Goal: Check status

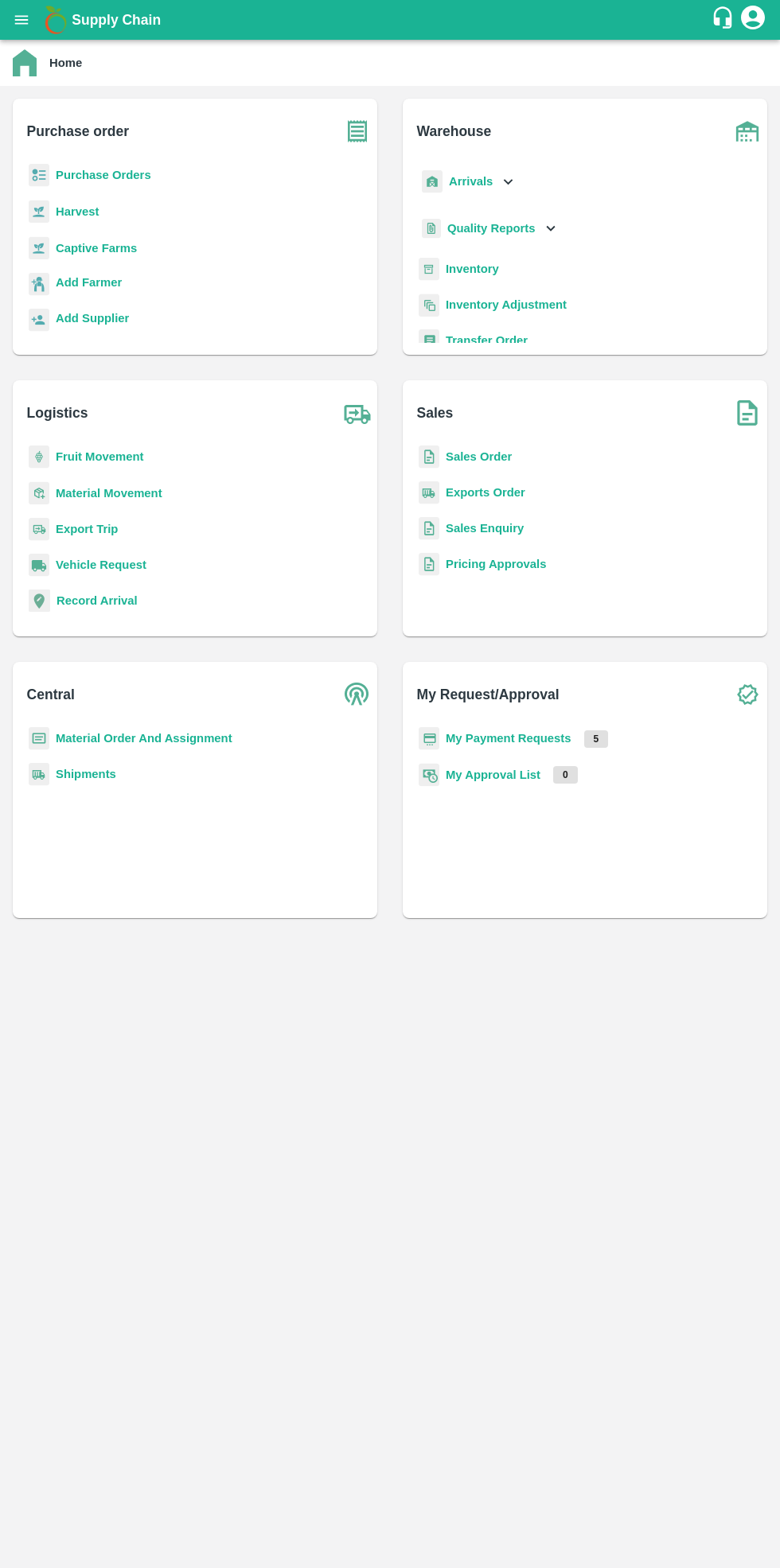
click at [117, 175] on b "Purchase Orders" at bounding box center [103, 176] width 96 height 13
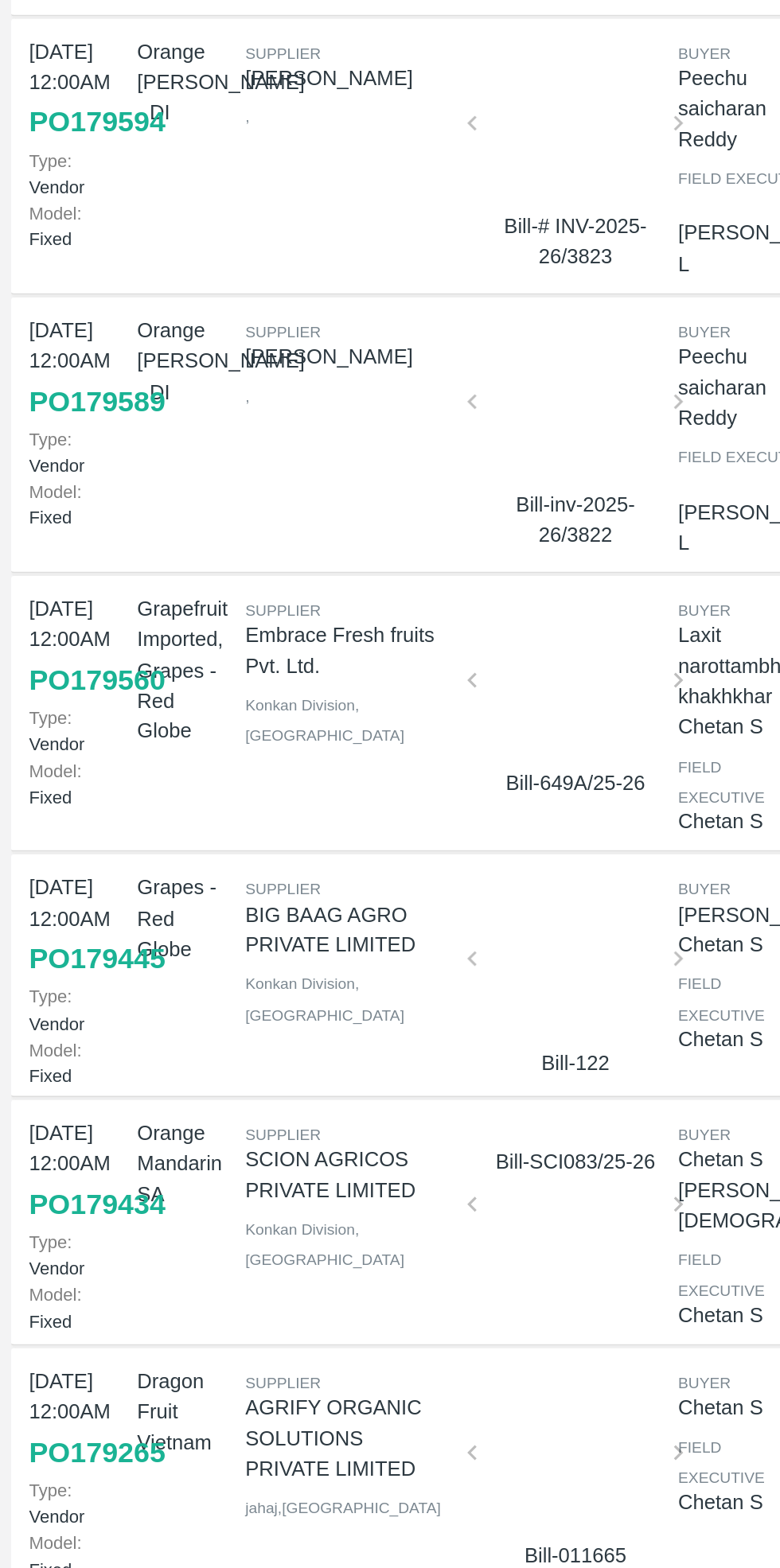
scroll to position [192, 0]
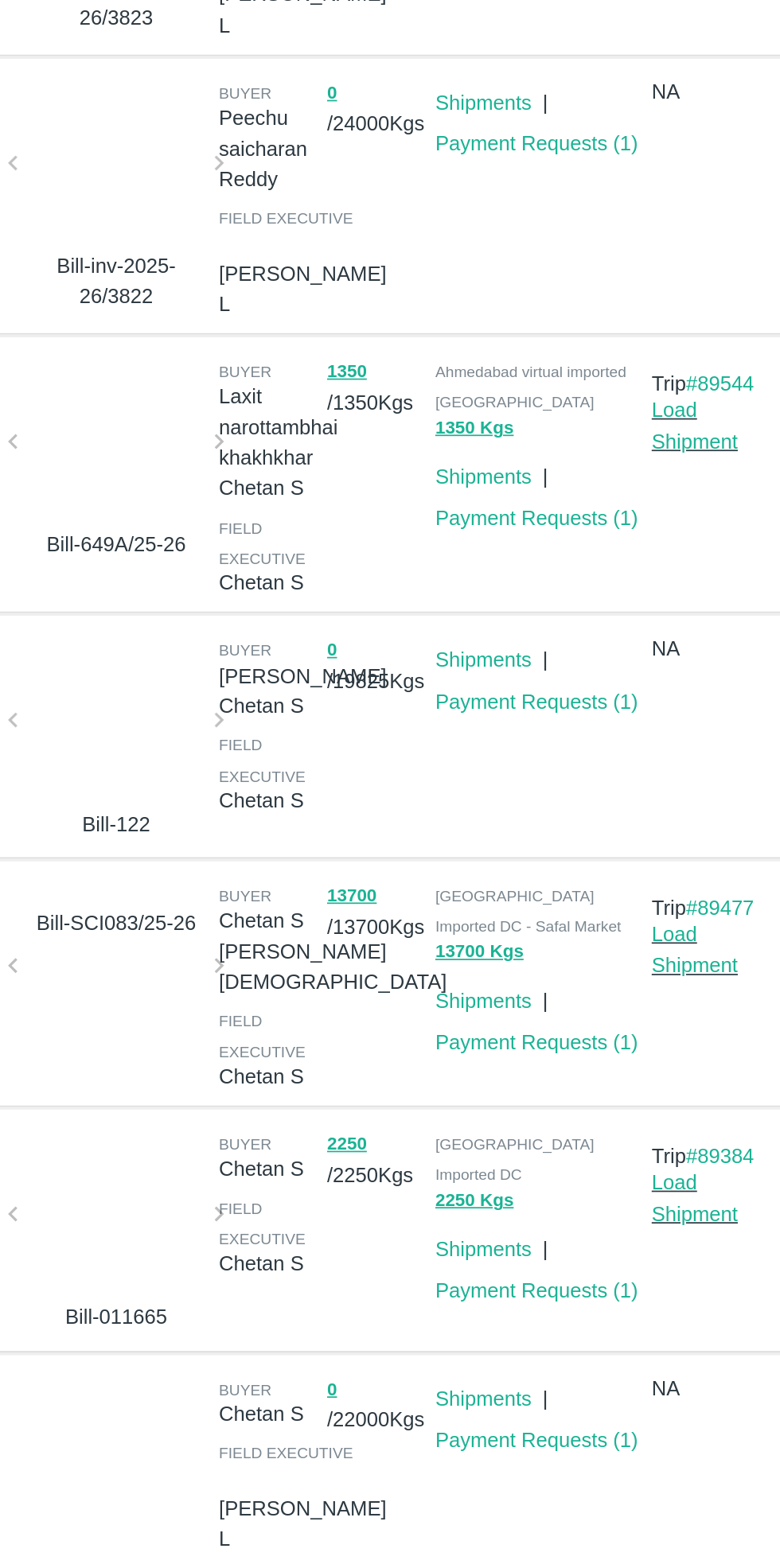
click at [578, 1052] on link "Payment Requests ( 1 )" at bounding box center [577, 1058] width 117 height 13
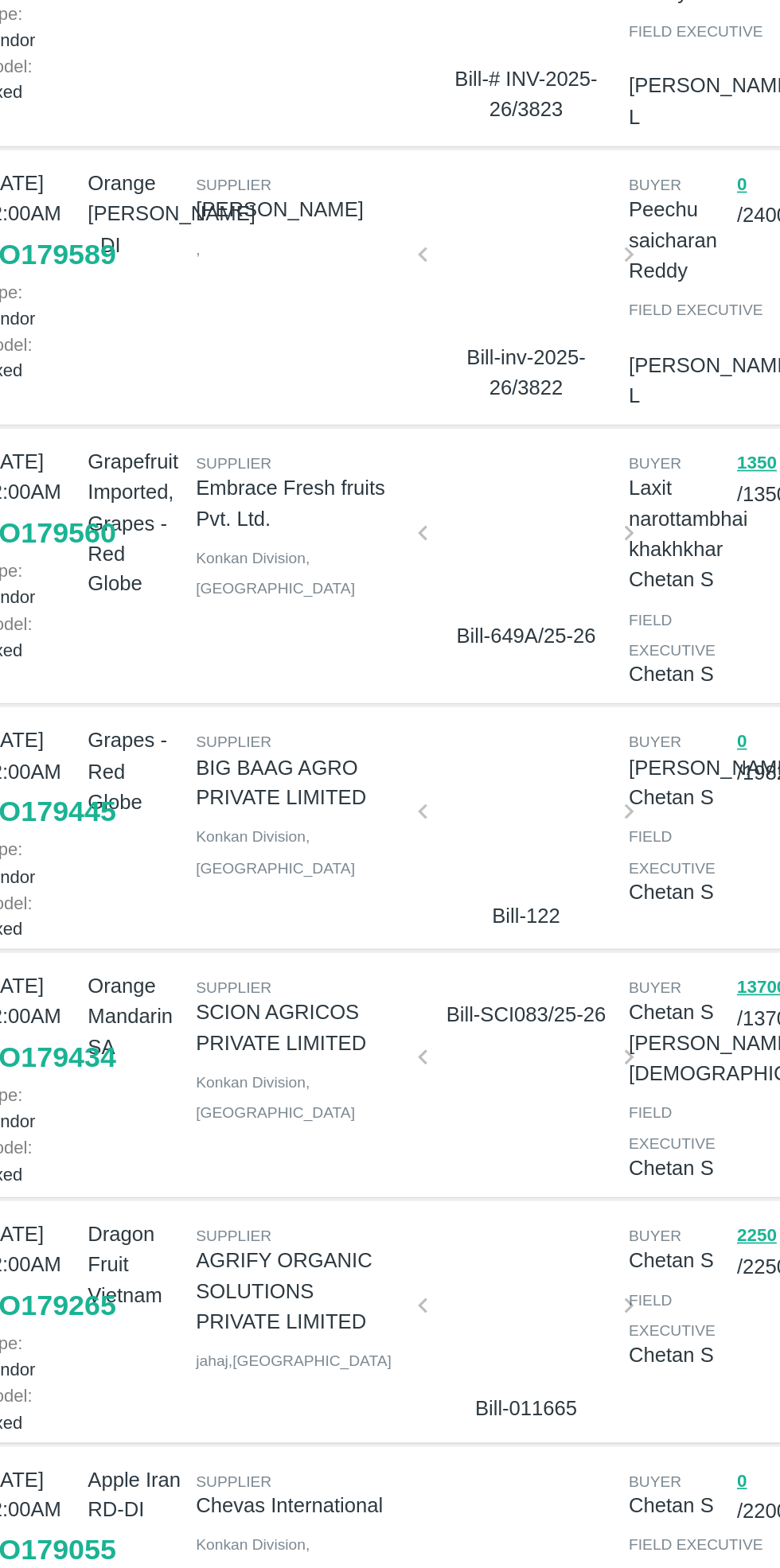
scroll to position [192, 0]
